Goal: Information Seeking & Learning: Learn about a topic

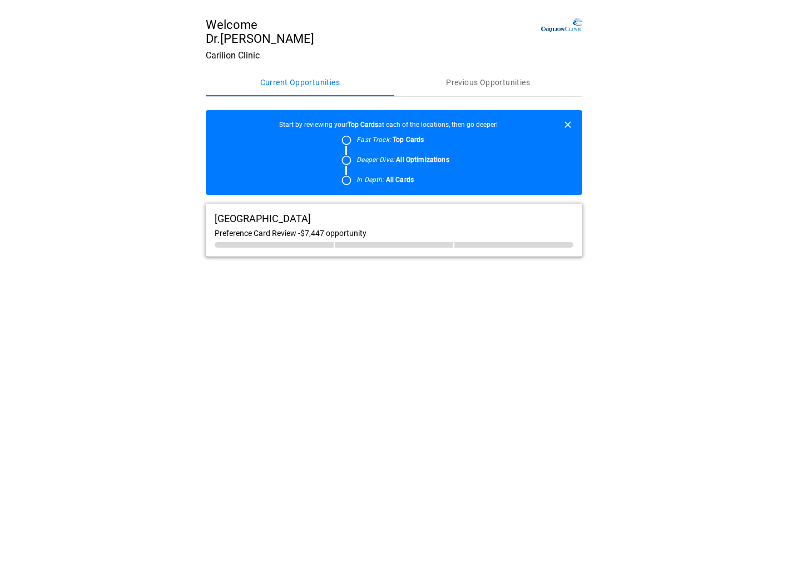
click at [428, 184] on span "In Depth: All Cards" at bounding box center [403, 179] width 93 height 9
click at [397, 248] on div at bounding box center [394, 245] width 119 height 6
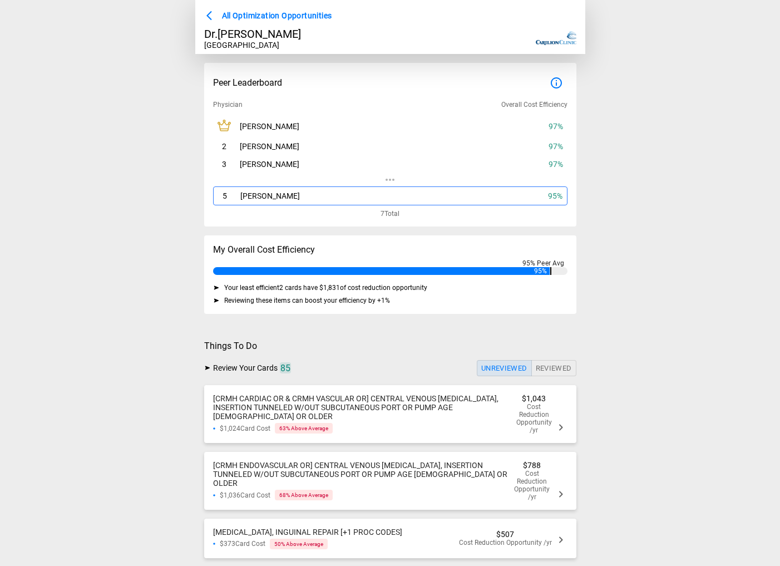
click at [562, 430] on icon at bounding box center [561, 427] width 4 height 6
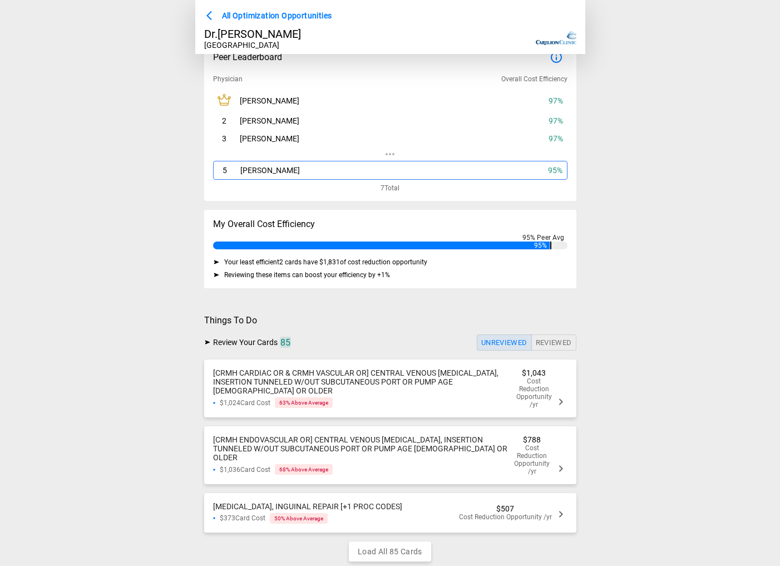
scroll to position [54, 0]
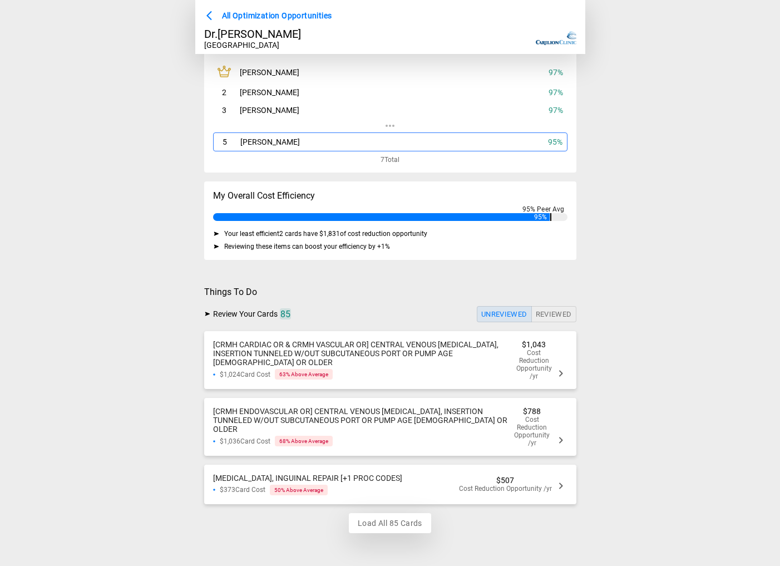
click at [401, 523] on button "Load All 85 Cards" at bounding box center [390, 523] width 82 height 21
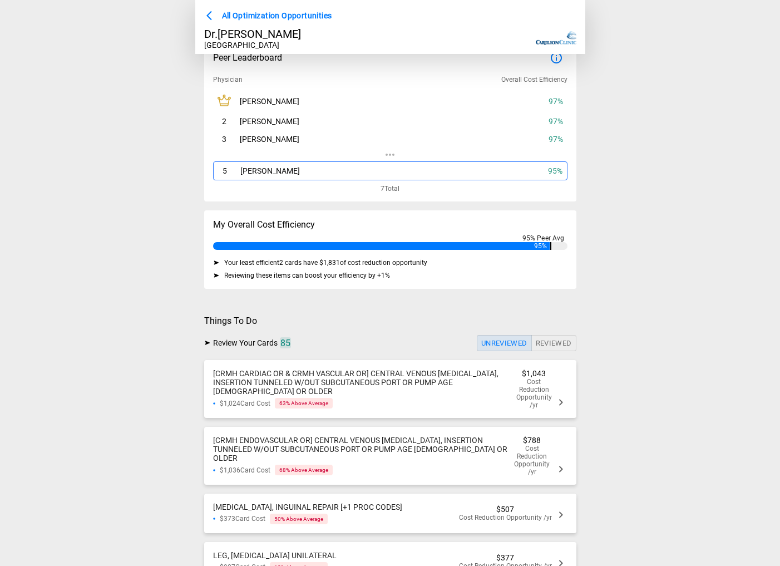
scroll to position [56, 0]
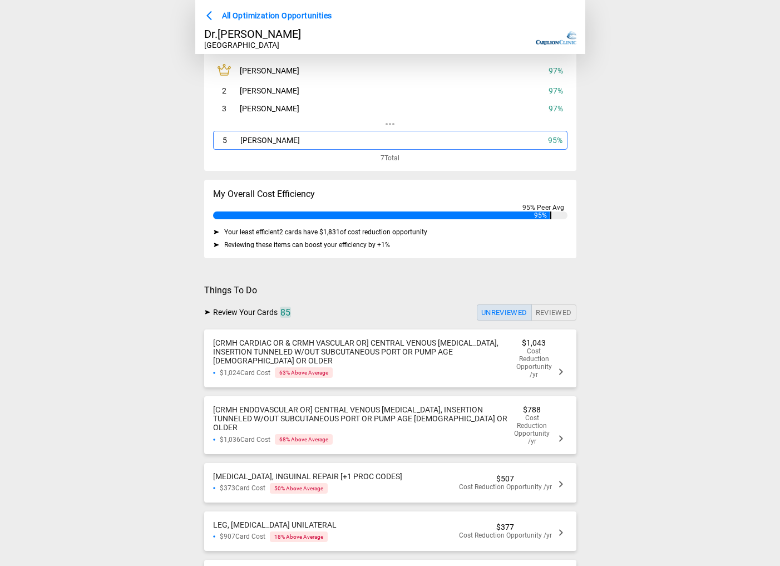
click at [563, 374] on icon at bounding box center [560, 371] width 13 height 13
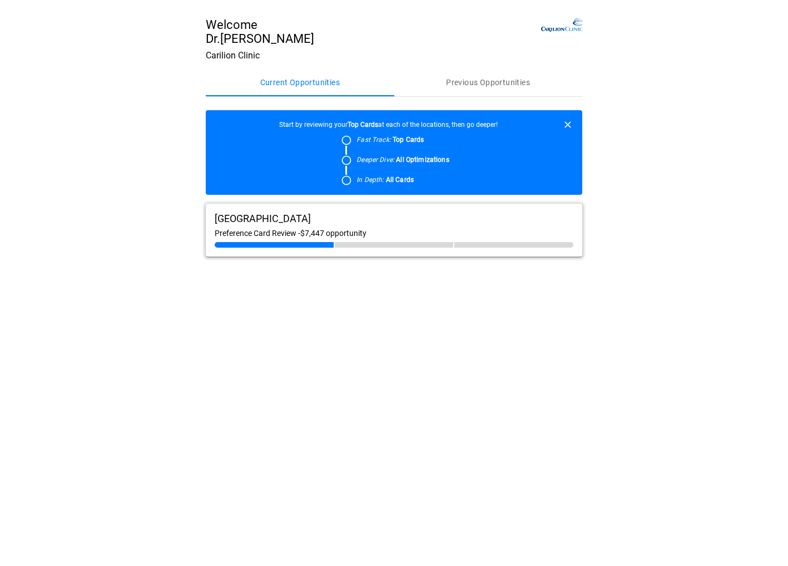
click at [288, 224] on span "[GEOGRAPHIC_DATA]" at bounding box center [263, 219] width 96 height 12
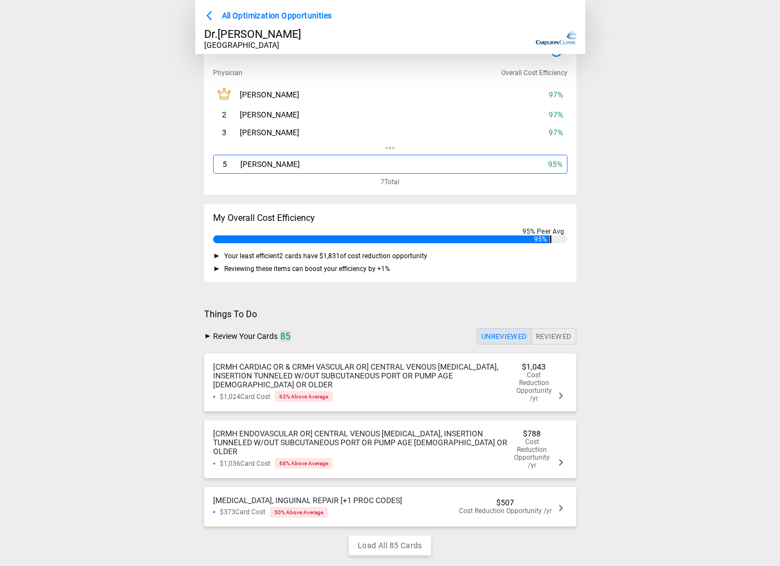
scroll to position [54, 0]
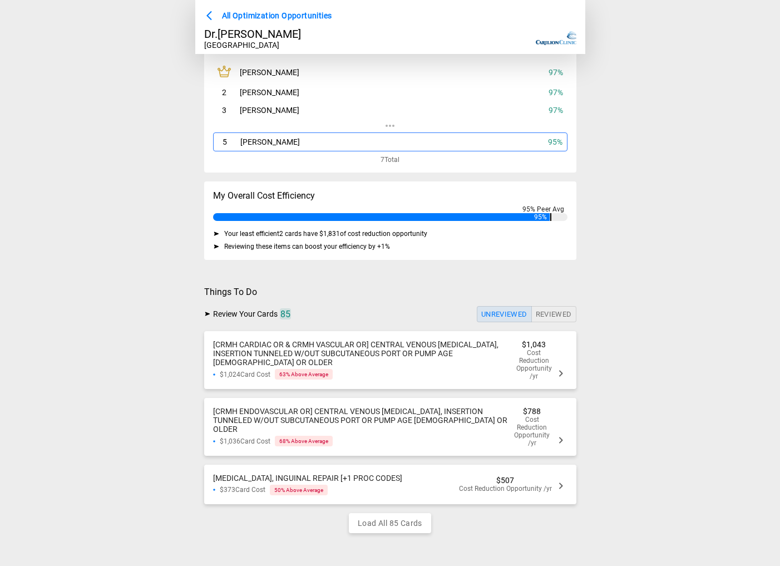
click at [232, 290] on span "Things To Do" at bounding box center [390, 292] width 372 height 11
click at [547, 322] on button "Reviewed" at bounding box center [553, 314] width 45 height 16
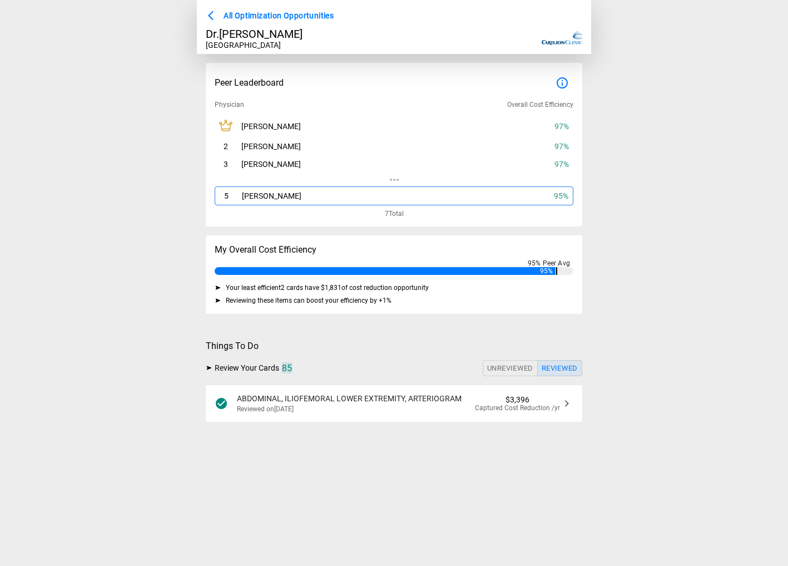
click at [510, 363] on button "Unreviewed" at bounding box center [510, 368] width 55 height 16
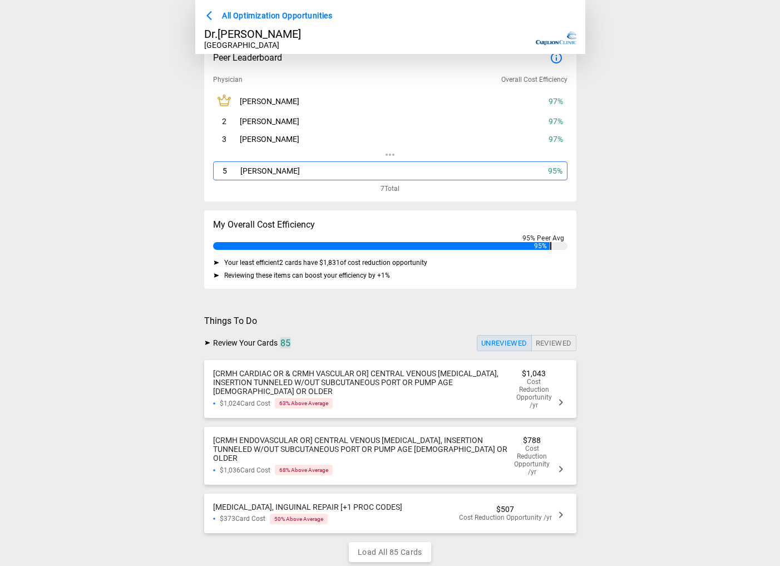
scroll to position [54, 0]
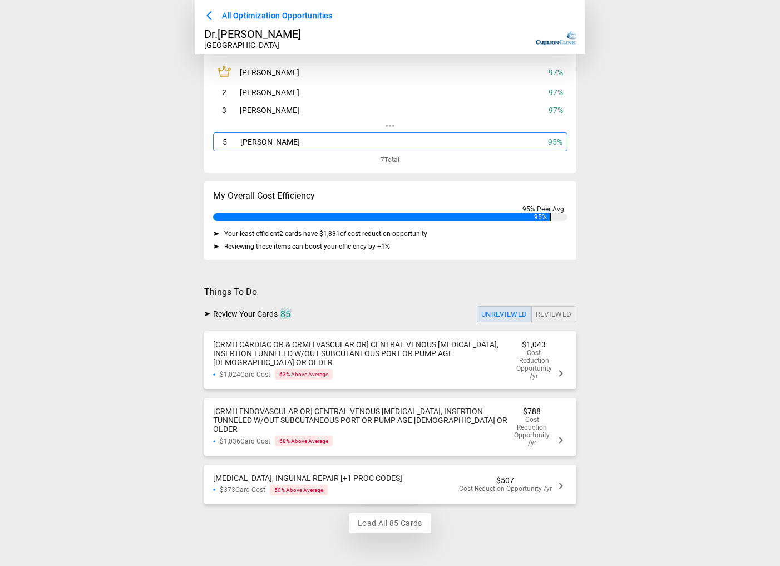
click at [392, 522] on button "Load All 85 Cards" at bounding box center [390, 523] width 82 height 21
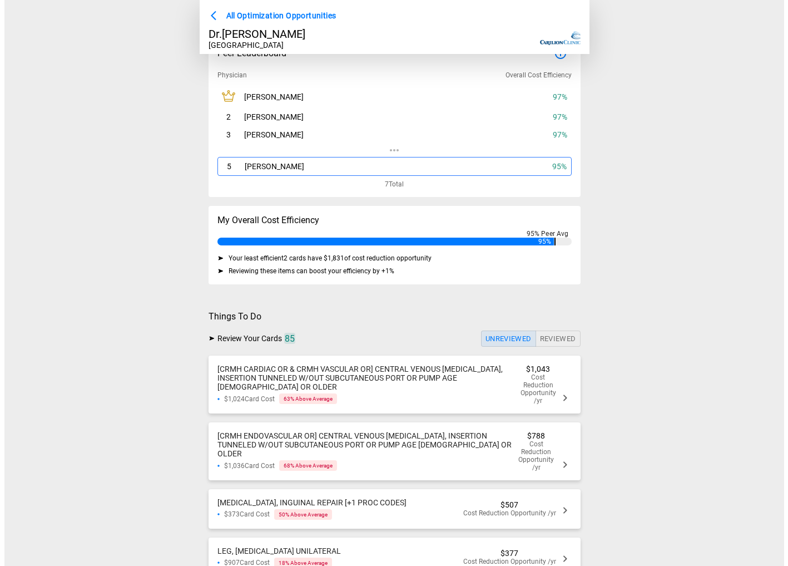
scroll to position [0, 0]
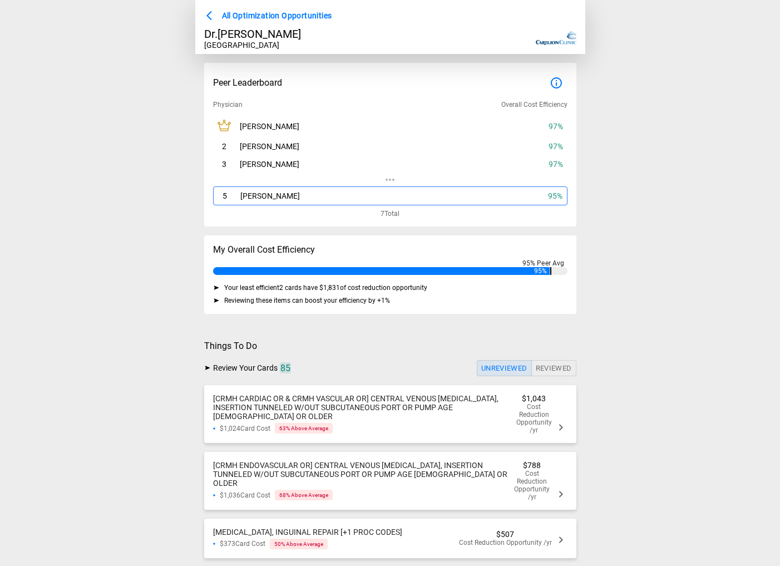
click at [337, 409] on span "[CRMH CARDIAC OR & CRMH VASCULAR OR] CENTRAL VENOUS [MEDICAL_DATA], INSERTION T…" at bounding box center [355, 407] width 285 height 27
